Goal: Task Accomplishment & Management: Manage account settings

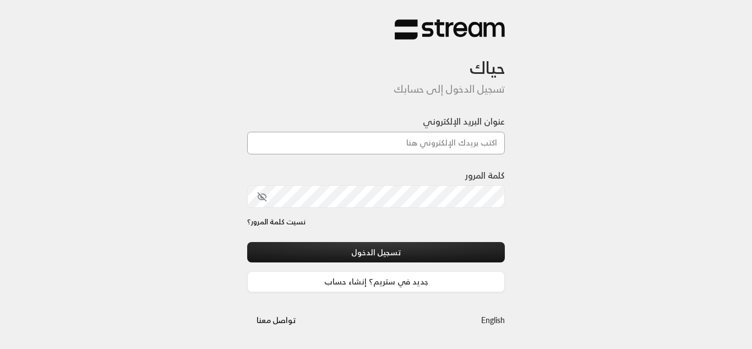
click at [415, 145] on input "عنوان البريد الإلكتروني" at bounding box center [376, 143] width 258 height 23
type input "[EMAIL_ADDRESS][DOMAIN_NAME]"
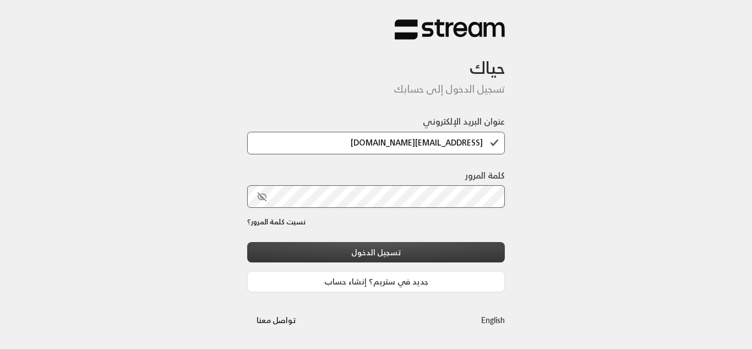
click at [370, 248] on button "تسجيل الدخول" at bounding box center [376, 252] width 258 height 20
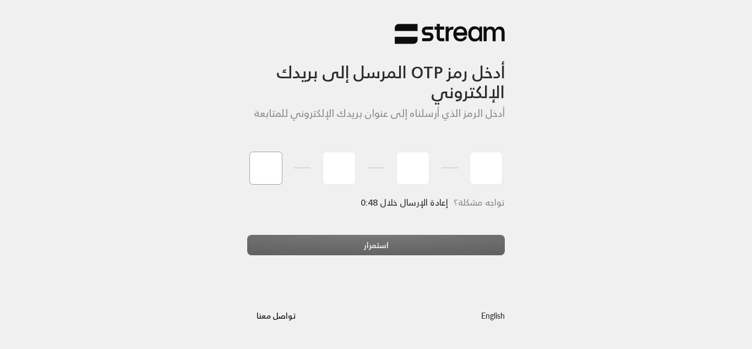
type input "1"
type input "5"
type input "7"
type input "5"
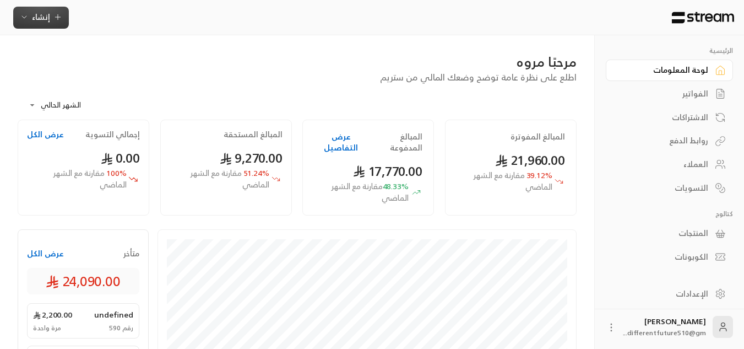
click at [45, 13] on span "إنشاء" at bounding box center [41, 17] width 18 height 14
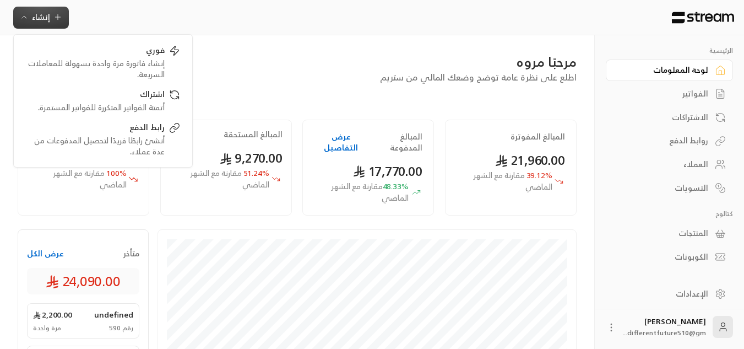
click at [45, 13] on span "إنشاء" at bounding box center [41, 17] width 18 height 14
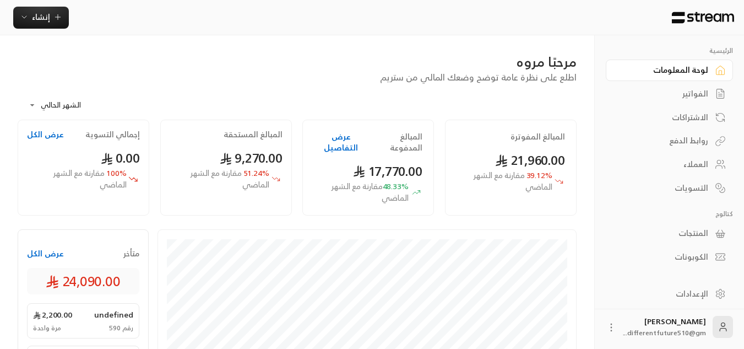
click at [691, 125] on link "الاشتراكات" at bounding box center [669, 116] width 127 height 21
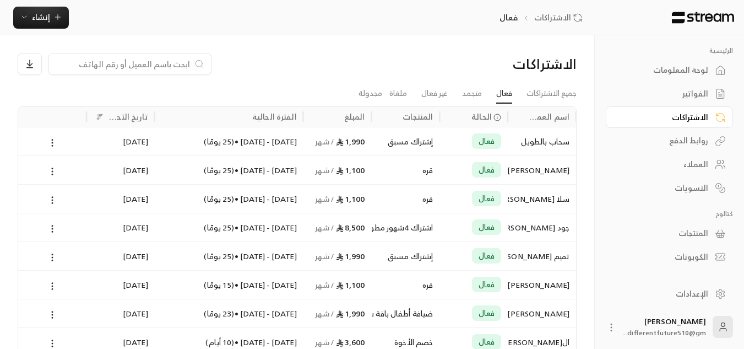
click at [179, 64] on input at bounding box center [123, 64] width 134 height 12
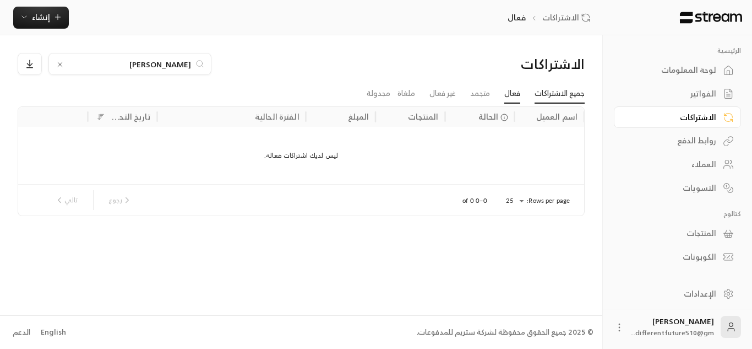
type input "[PERSON_NAME]"
click at [554, 86] on link "جميع الاشتراكات" at bounding box center [560, 94] width 50 height 20
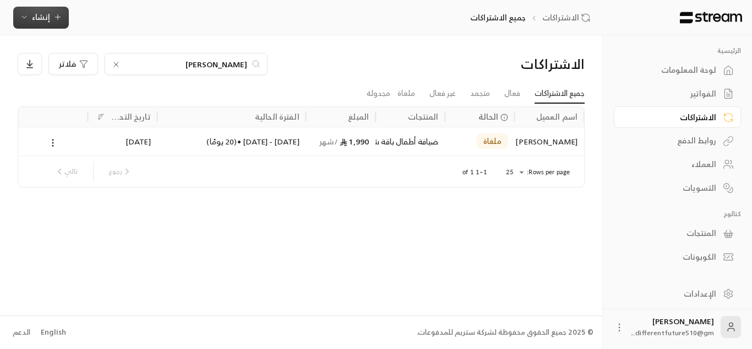
click at [45, 22] on span "إنشاء" at bounding box center [41, 17] width 18 height 14
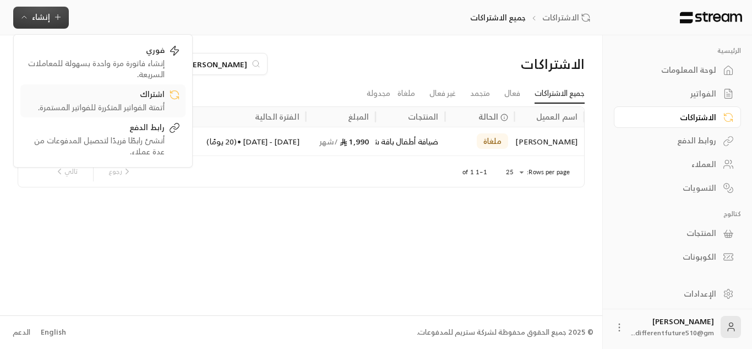
click at [57, 105] on div "أتمتة الفواتير المتكررة للفواتير المستمرة." at bounding box center [95, 107] width 139 height 11
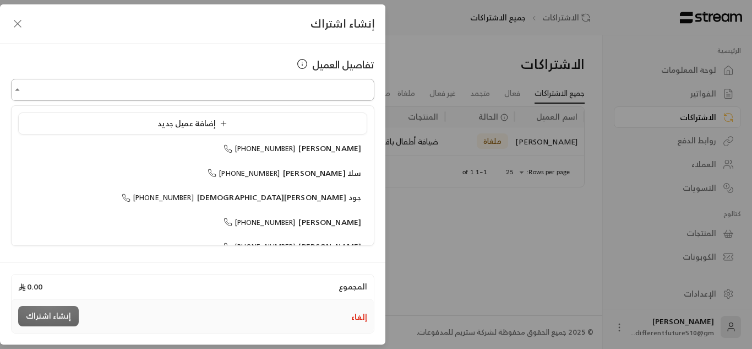
click at [129, 82] on input "اختر العميل" at bounding box center [192, 89] width 363 height 19
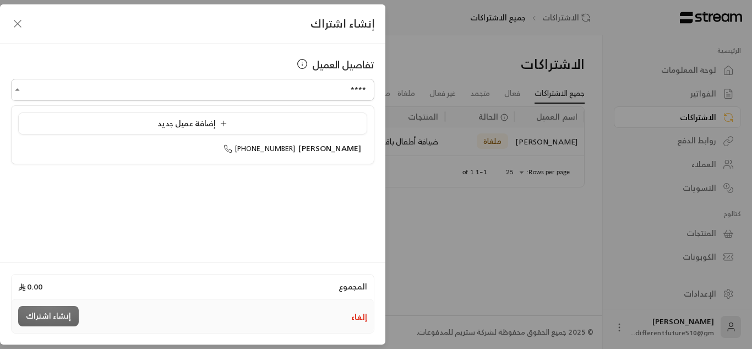
click at [170, 160] on ul "إضافة عميل جديد [PERSON_NAME] [PHONE_NUMBER]" at bounding box center [193, 135] width 362 height 58
click at [254, 148] on span "[PHONE_NUMBER]" at bounding box center [260, 148] width 72 height 13
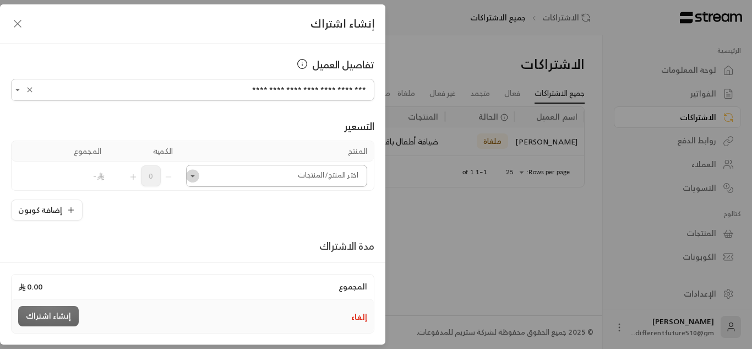
click at [198, 172] on icon "Open" at bounding box center [192, 175] width 11 height 11
type input "**********"
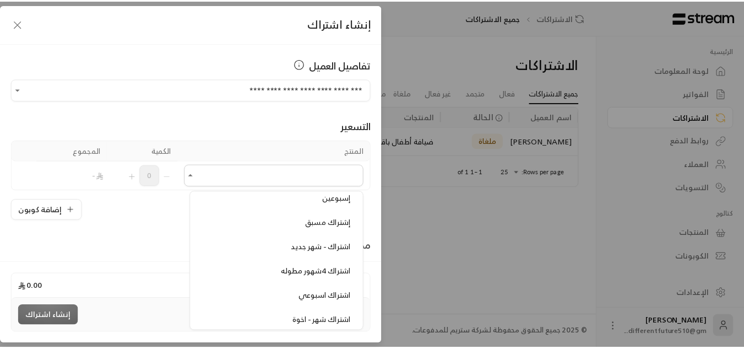
scroll to position [242, 0]
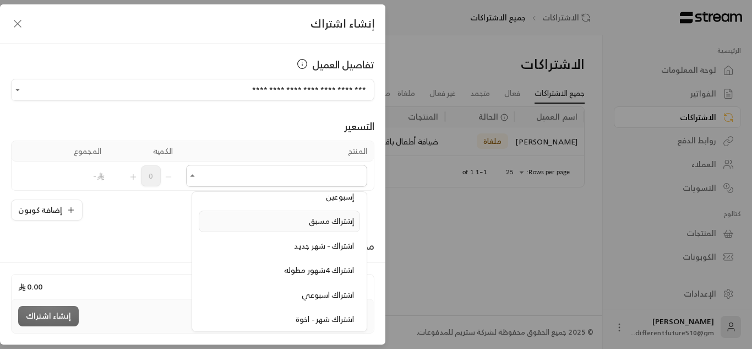
click at [268, 221] on div "إشتراك مسبق" at bounding box center [279, 221] width 149 height 12
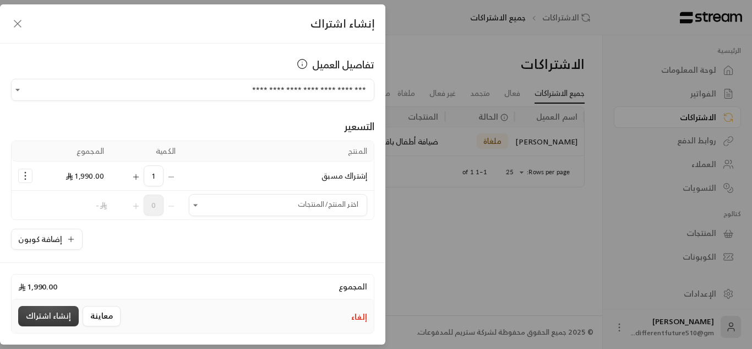
click at [56, 313] on button "إنشاء اشتراك" at bounding box center [48, 316] width 61 height 20
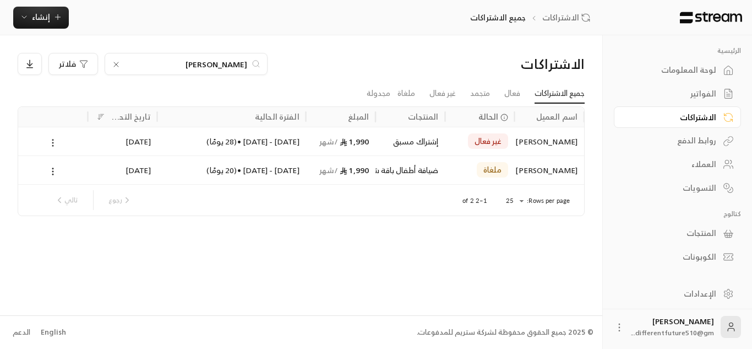
click at [51, 141] on icon at bounding box center [53, 143] width 10 height 10
click at [67, 173] on link "عرض" at bounding box center [65, 171] width 28 height 20
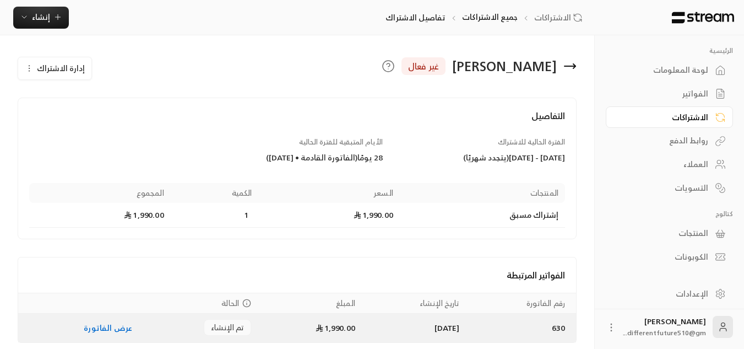
click at [101, 327] on link "عرض الفاتورة" at bounding box center [108, 328] width 48 height 14
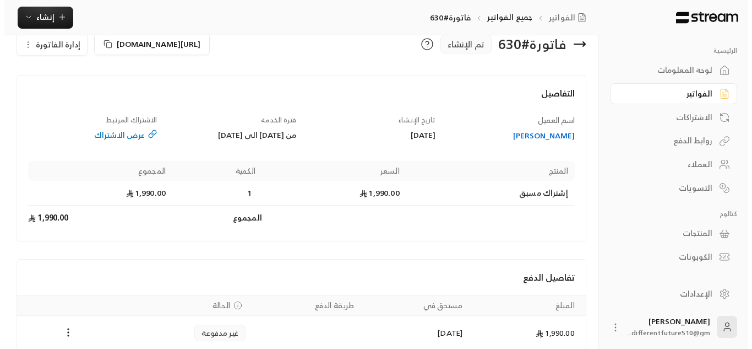
scroll to position [75, 0]
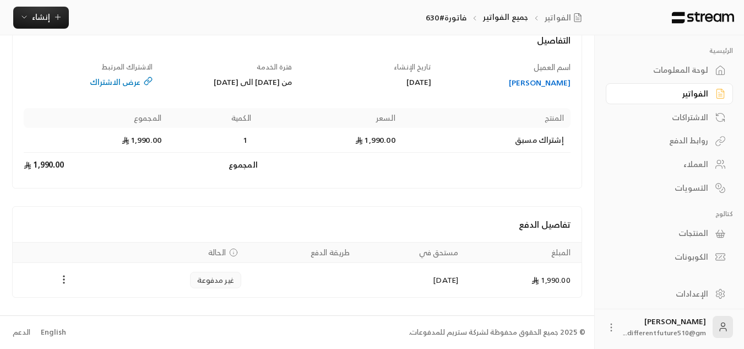
click at [63, 276] on icon "Payments" at bounding box center [63, 279] width 11 height 11
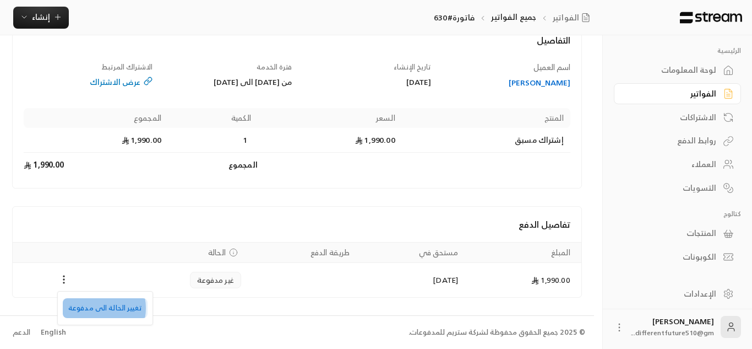
click at [91, 308] on li "تغيير الحالة الى مدفوعة" at bounding box center [105, 308] width 85 height 20
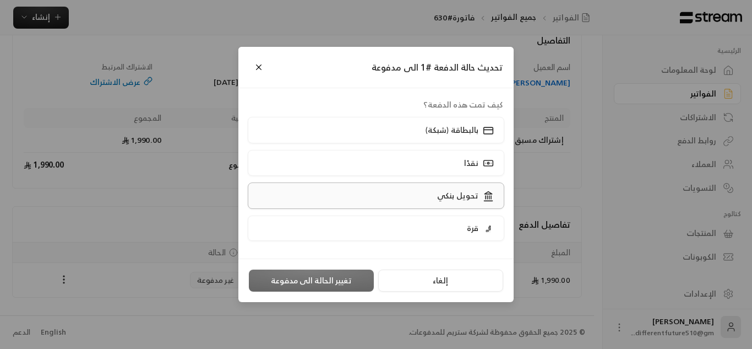
click at [384, 194] on label "تحويل بنكي" at bounding box center [376, 195] width 257 height 26
click at [332, 281] on button "تغيير الحالة الى مدفوعة" at bounding box center [311, 280] width 125 height 22
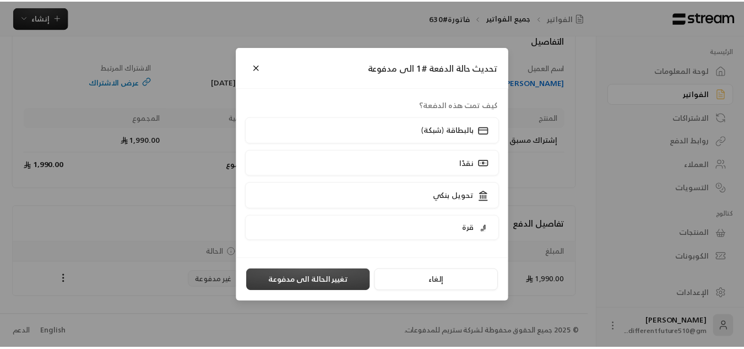
scroll to position [0, 0]
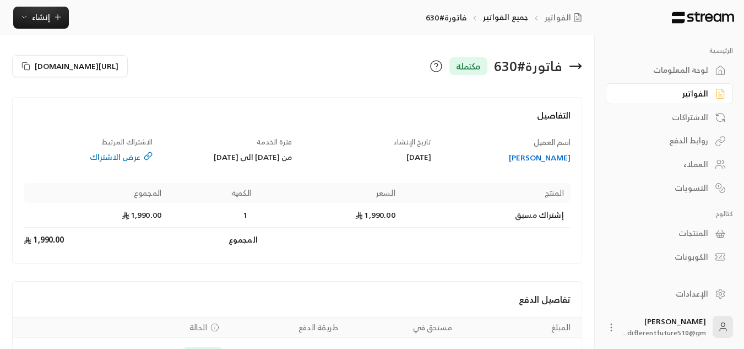
click at [670, 91] on div "الفواتير" at bounding box center [664, 93] width 89 height 11
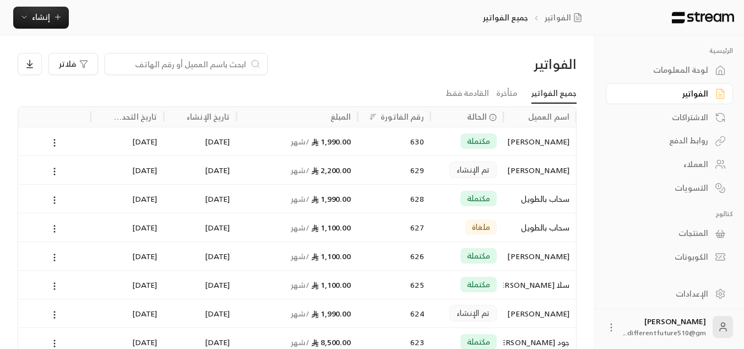
click at [660, 99] on link "الفواتير" at bounding box center [669, 93] width 127 height 21
click at [56, 171] on icon at bounding box center [55, 171] width 10 height 10
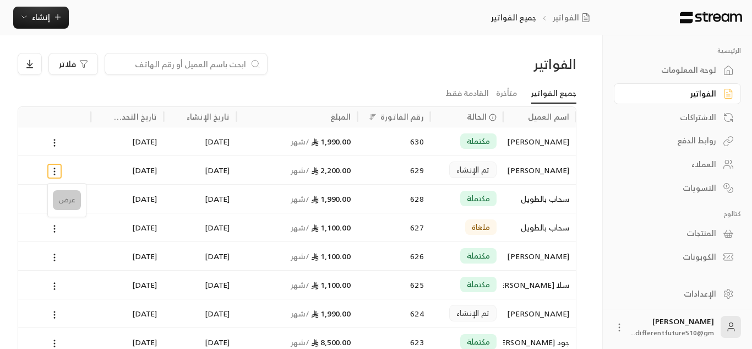
click at [63, 199] on li "عرض" at bounding box center [67, 200] width 28 height 20
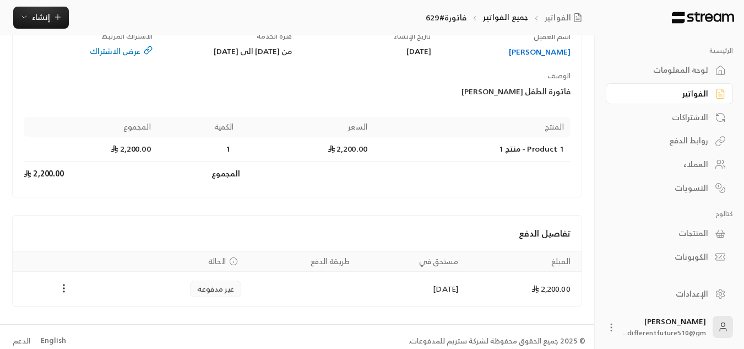
scroll to position [145, 0]
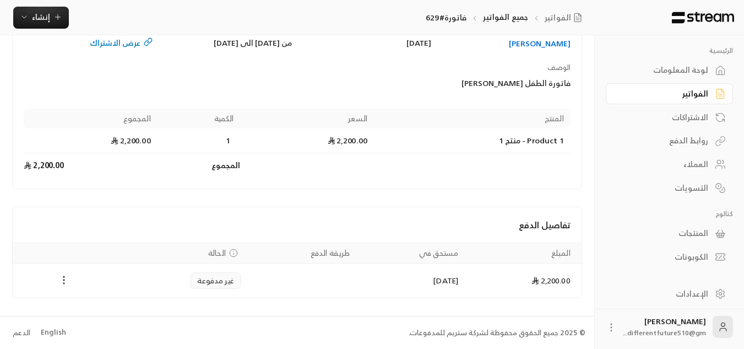
click at [62, 278] on icon "Payments" at bounding box center [63, 279] width 11 height 11
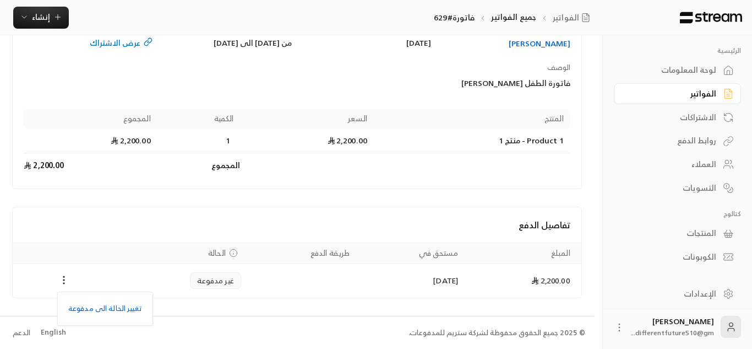
click at [66, 277] on div at bounding box center [376, 174] width 752 height 349
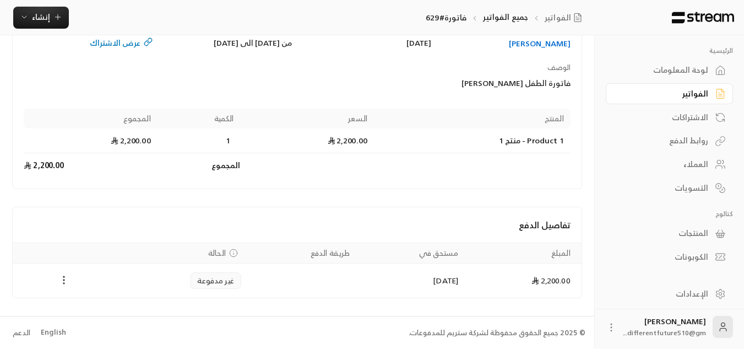
click at [64, 278] on icon "Payments" at bounding box center [63, 279] width 11 height 11
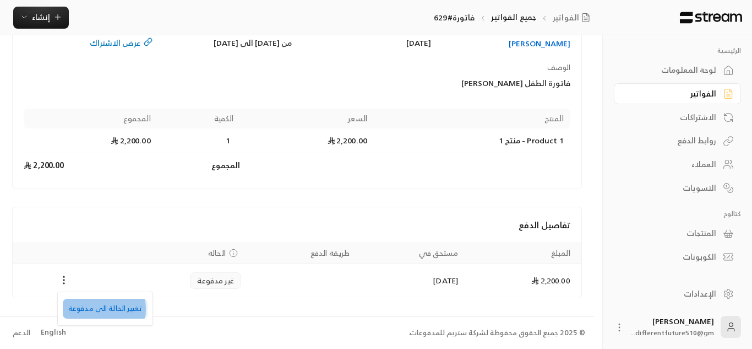
click at [91, 309] on li "تغيير الحالة الى مدفوعة" at bounding box center [105, 308] width 85 height 20
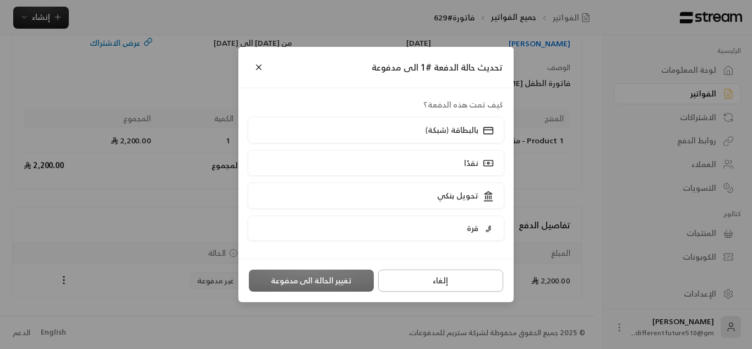
click at [409, 278] on button "إلغاء" at bounding box center [440, 280] width 125 height 22
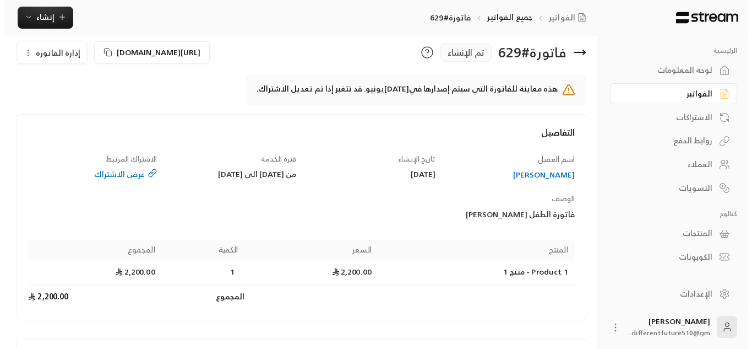
scroll to position [0, 0]
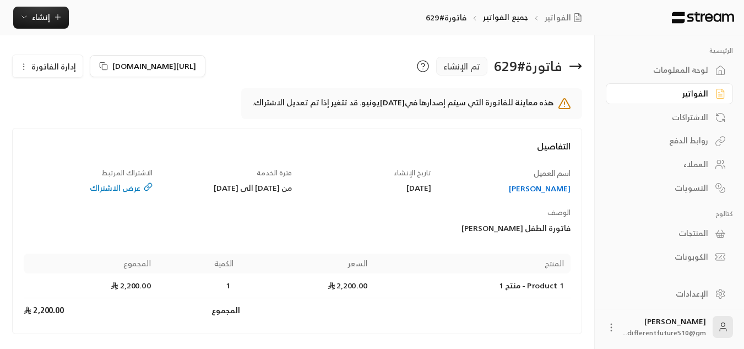
click at [26, 68] on icon "button" at bounding box center [23, 66] width 9 height 9
click at [43, 117] on link "إلغاء" at bounding box center [54, 118] width 68 height 20
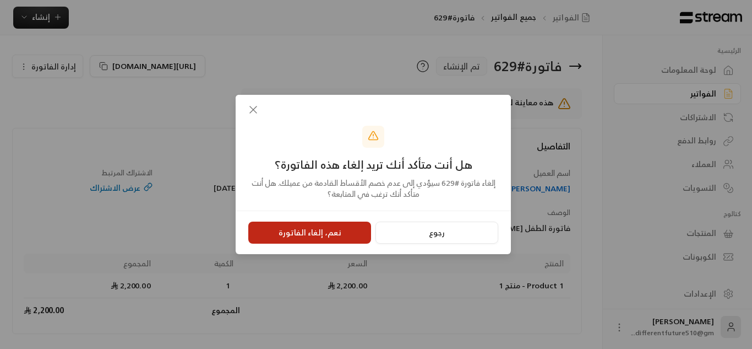
click at [305, 232] on button "نعم، إلغاء الفاتورة" at bounding box center [309, 232] width 123 height 22
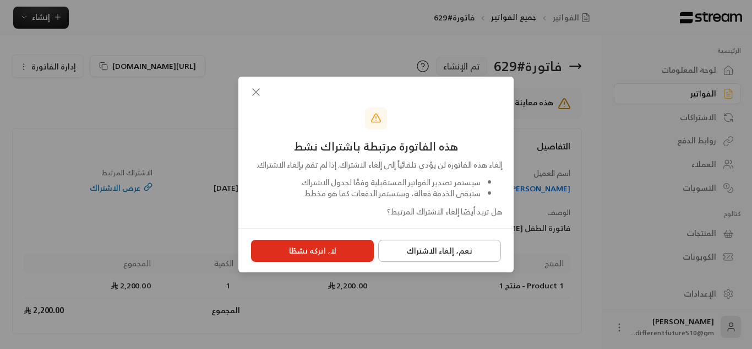
click at [418, 253] on button "نعم، إلغاء الاشتراك" at bounding box center [439, 251] width 123 height 22
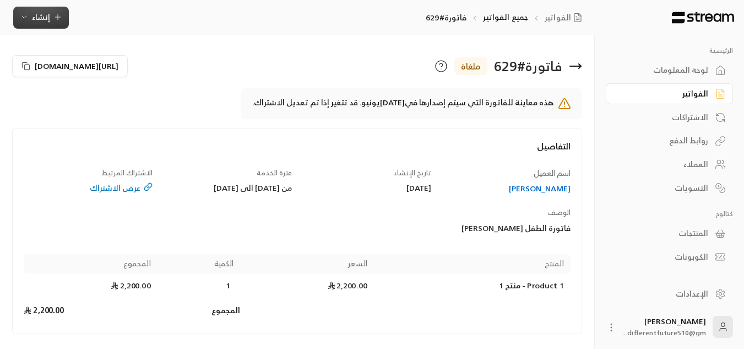
click at [47, 15] on span "إنشاء" at bounding box center [41, 17] width 18 height 14
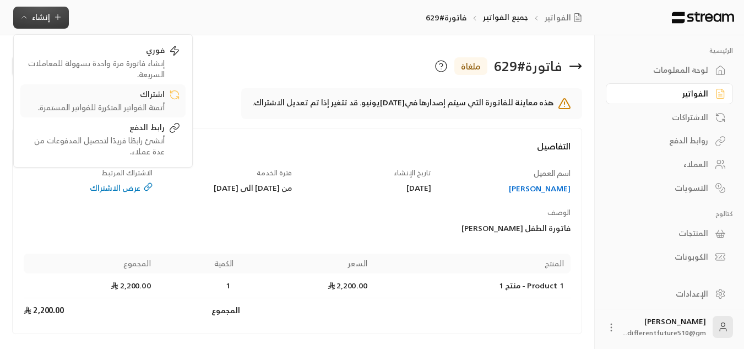
click at [104, 100] on div "اشتراك" at bounding box center [95, 95] width 139 height 13
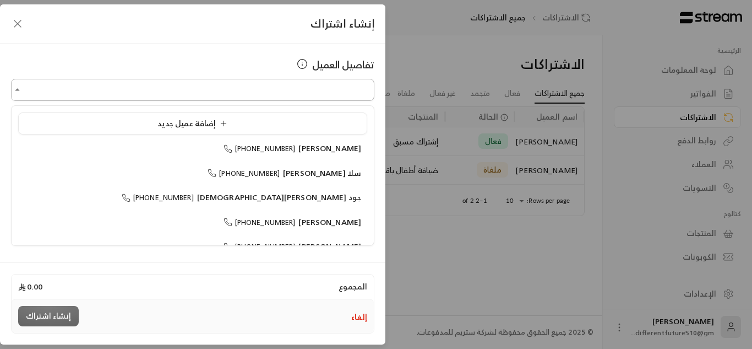
click at [219, 88] on input "اختر العميل" at bounding box center [192, 89] width 363 height 19
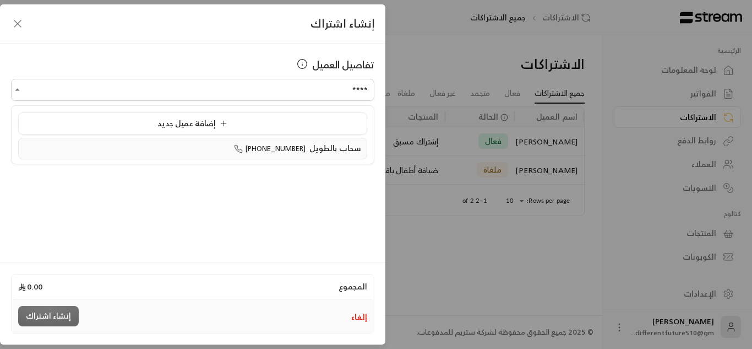
click at [238, 151] on div "سحاب بالطويل [PHONE_NUMBER]" at bounding box center [192, 149] width 337 height 12
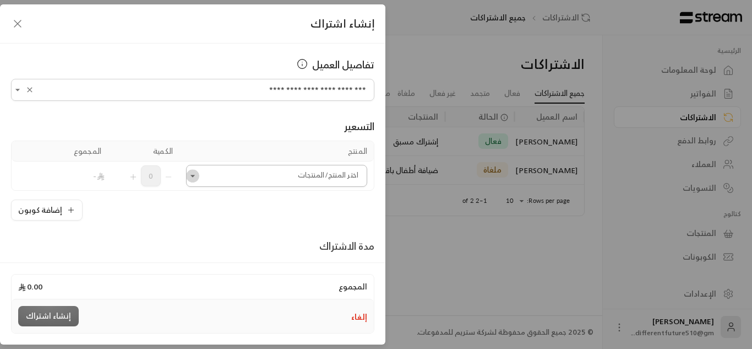
click at [198, 177] on icon "Open" at bounding box center [192, 175] width 11 height 11
type input "**********"
click at [198, 180] on icon "Close" at bounding box center [192, 175] width 11 height 11
click at [198, 180] on icon "Open" at bounding box center [192, 175] width 11 height 11
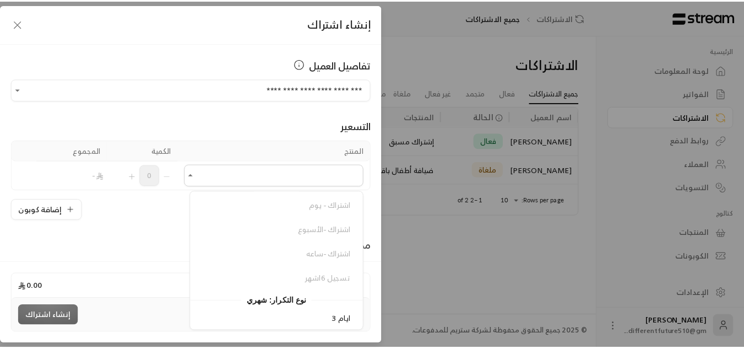
scroll to position [192, 0]
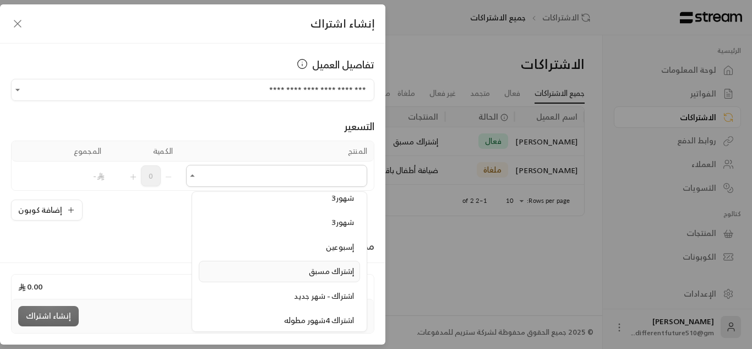
click at [301, 270] on div "إشتراك مسبق" at bounding box center [279, 271] width 149 height 12
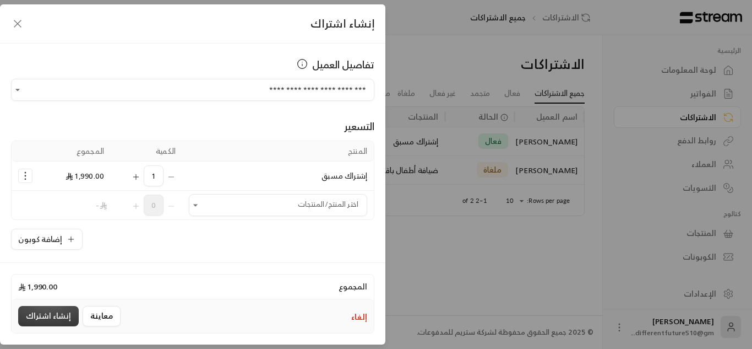
click at [40, 311] on button "إنشاء اشتراك" at bounding box center [48, 316] width 61 height 20
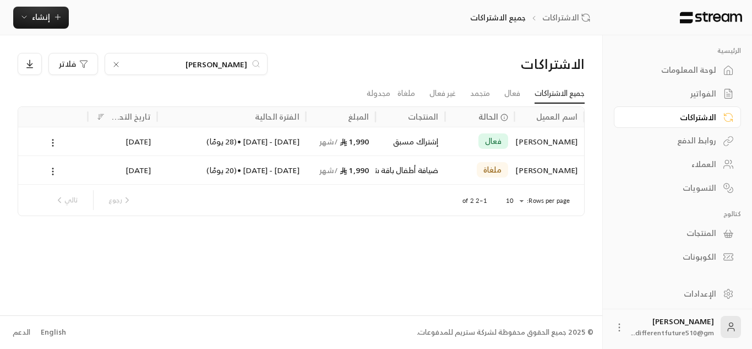
click at [634, 98] on div "الفواتير" at bounding box center [672, 93] width 89 height 11
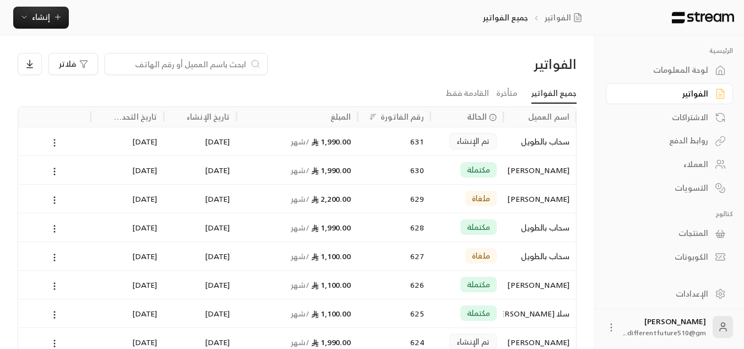
click at [55, 142] on circle at bounding box center [54, 142] width 1 height 1
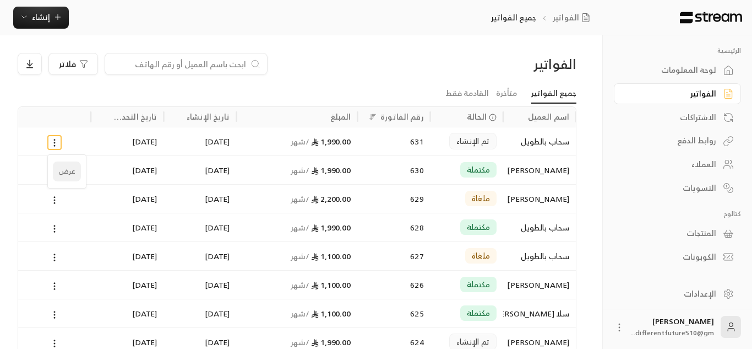
click at [68, 170] on li "عرض" at bounding box center [67, 171] width 28 height 20
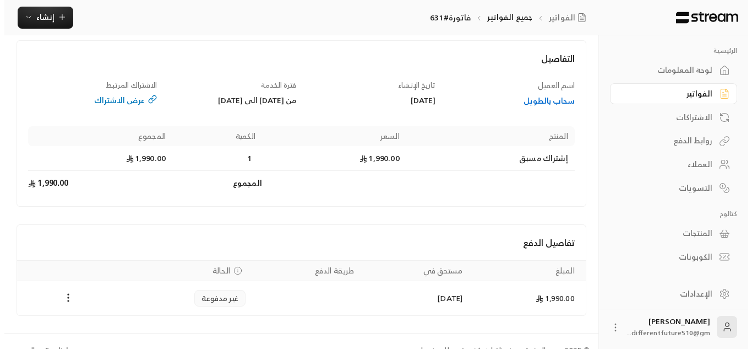
scroll to position [75, 0]
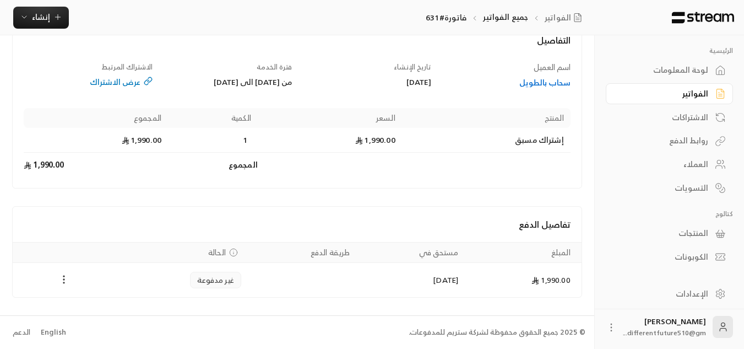
click at [64, 285] on button "Payments" at bounding box center [63, 279] width 13 height 13
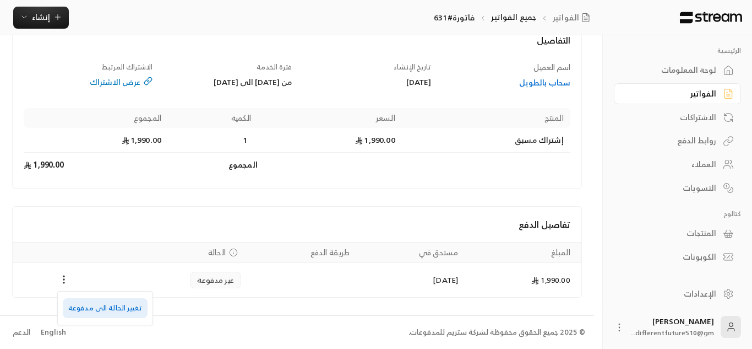
click at [88, 304] on li "تغيير الحالة الى مدفوعة" at bounding box center [105, 308] width 85 height 20
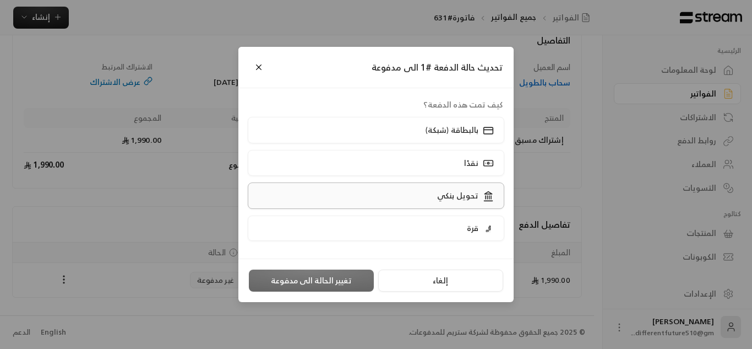
click at [374, 202] on label "تحويل بنكي" at bounding box center [376, 195] width 257 height 26
click at [328, 276] on button "تغيير الحالة الى مدفوعة" at bounding box center [311, 280] width 125 height 22
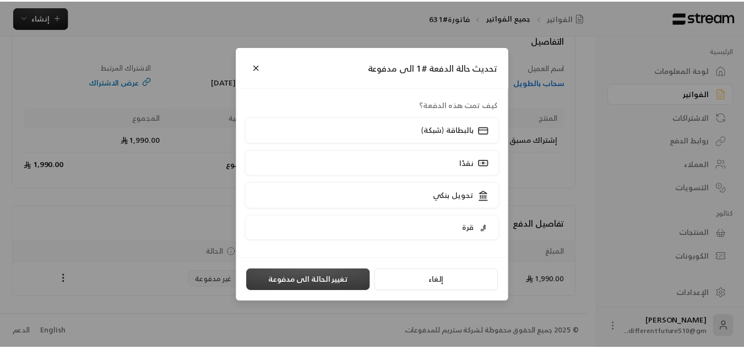
scroll to position [0, 0]
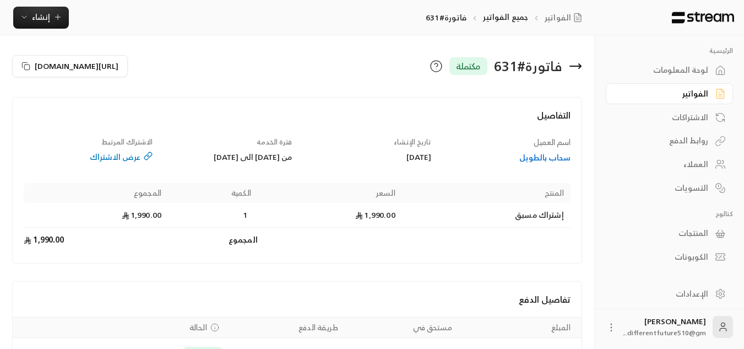
click at [673, 96] on div "الفواتير" at bounding box center [664, 93] width 89 height 11
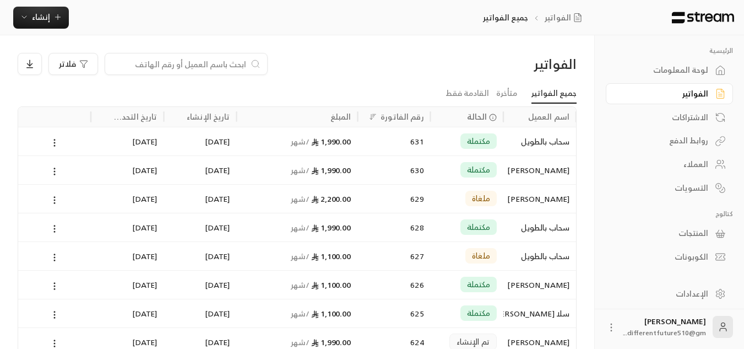
click at [677, 119] on div "الاشتراكات" at bounding box center [664, 117] width 89 height 11
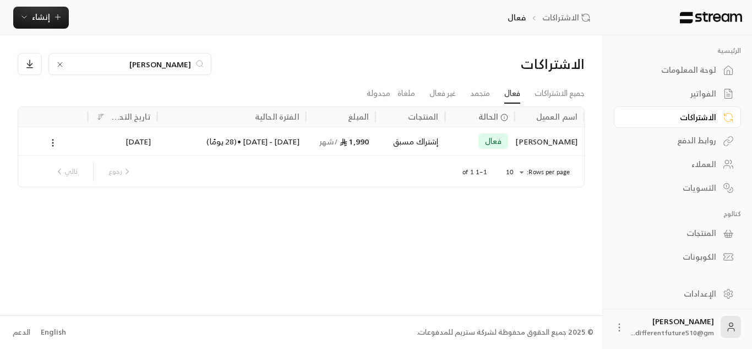
click at [700, 99] on div "الفواتير" at bounding box center [672, 93] width 89 height 11
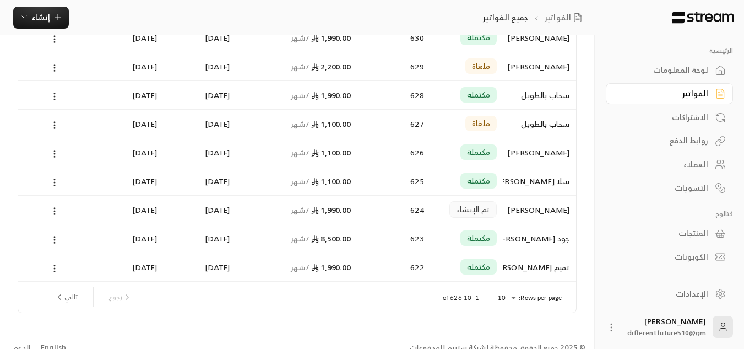
scroll to position [148, 0]
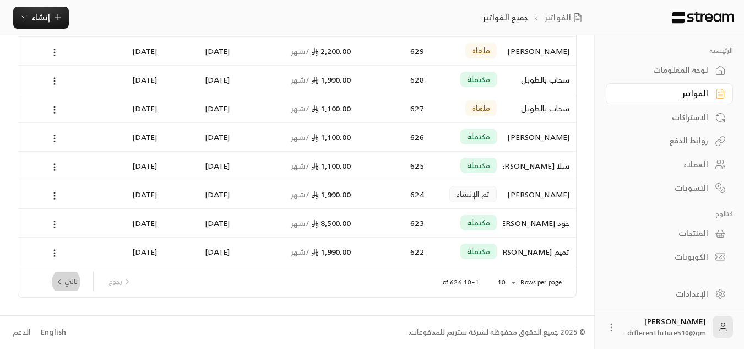
click at [79, 280] on button "تالي" at bounding box center [66, 281] width 32 height 19
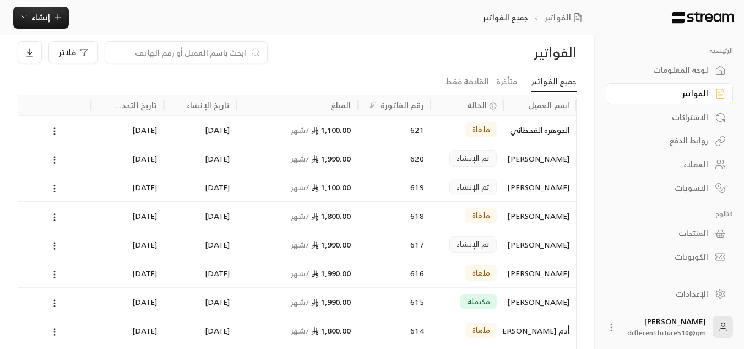
click at [744, 337] on html "الرئيسية لوحة المعلومات الفواتير الاشتراكات روابط الدفع العملاء التسويات كتالوج…" at bounding box center [372, 162] width 744 height 349
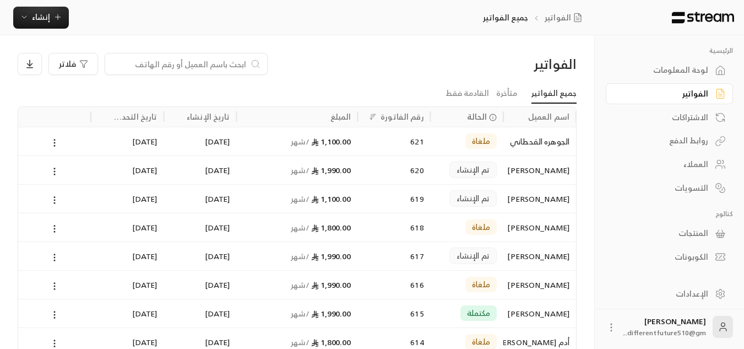
drag, startPoint x: 752, startPoint y: 343, endPoint x: 319, endPoint y: 89, distance: 501.8
click at [319, 89] on ul "جميع الفواتير متأخرة القادمة فقط" at bounding box center [297, 93] width 559 height 19
